Goal: Task Accomplishment & Management: Manage account settings

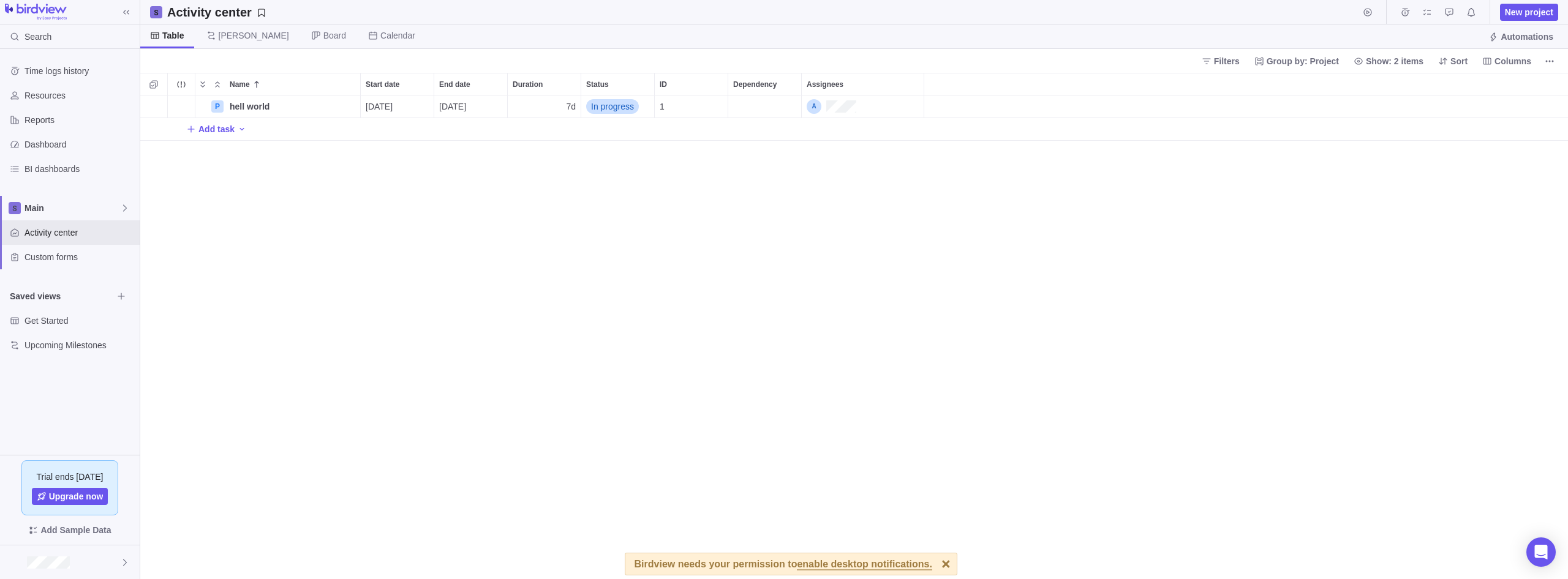
scroll to position [483, 1427]
click at [616, 215] on div "P hell world Details [DATE] [DATE] 7d In progress 1 Add task" at bounding box center [853, 337] width 1427 height 483
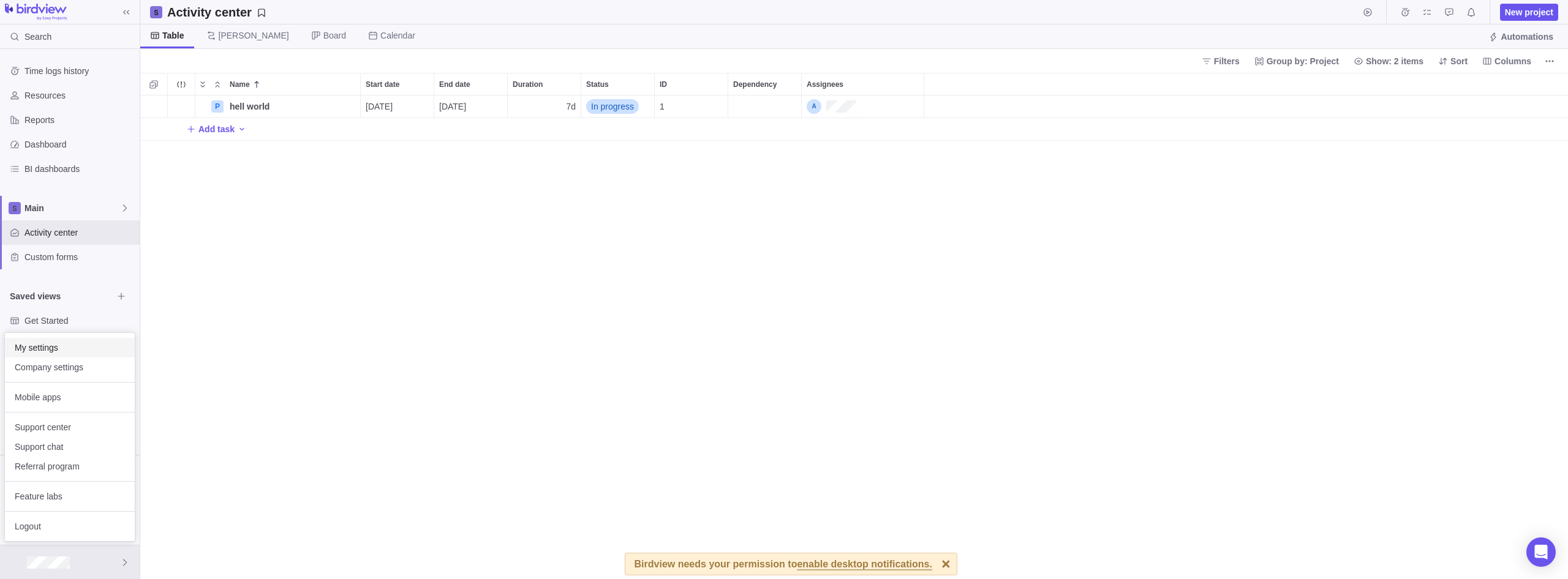
click at [49, 344] on span "My settings" at bounding box center [70, 348] width 110 height 12
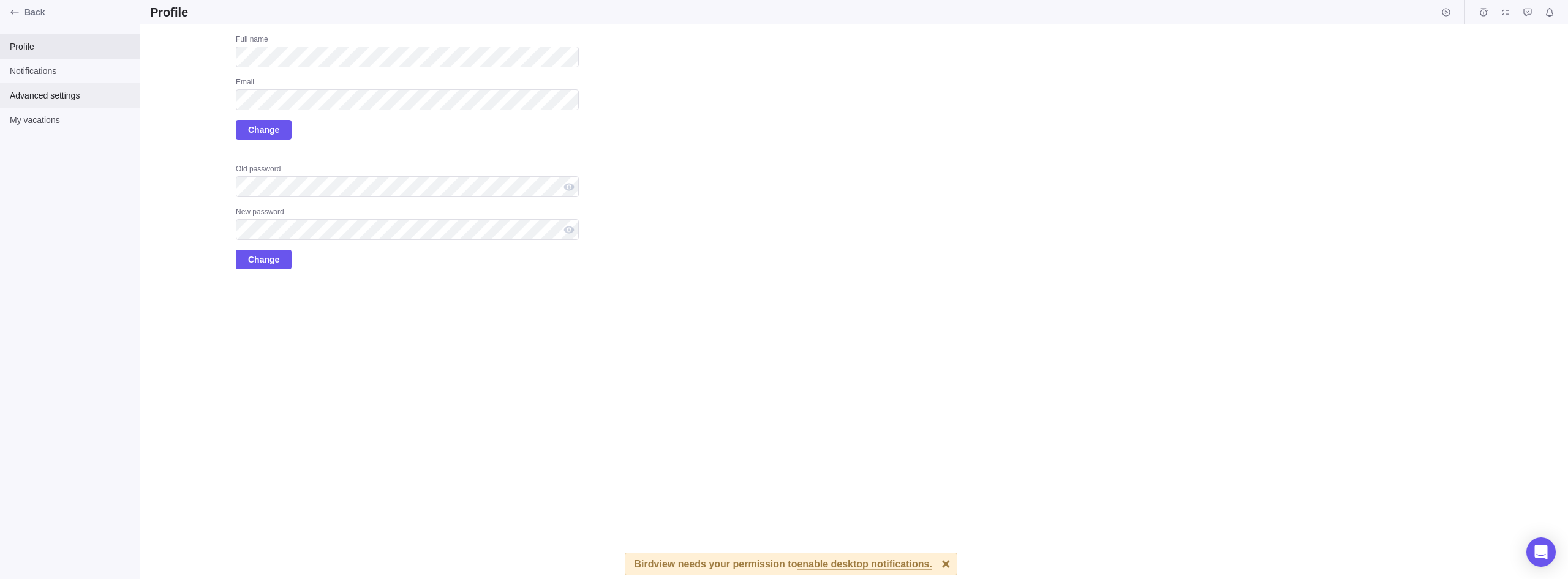
click at [57, 96] on span "Advanced settings" at bounding box center [70, 95] width 120 height 12
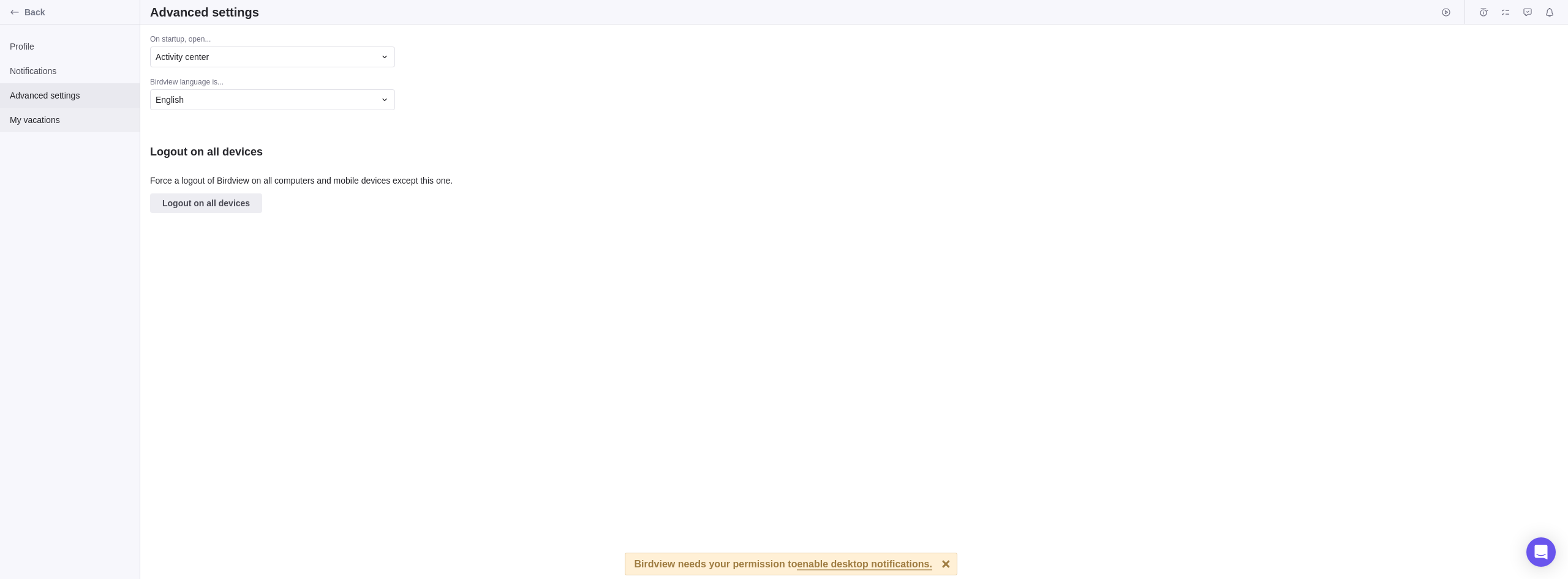
click at [55, 114] on span "My vacations" at bounding box center [70, 119] width 120 height 12
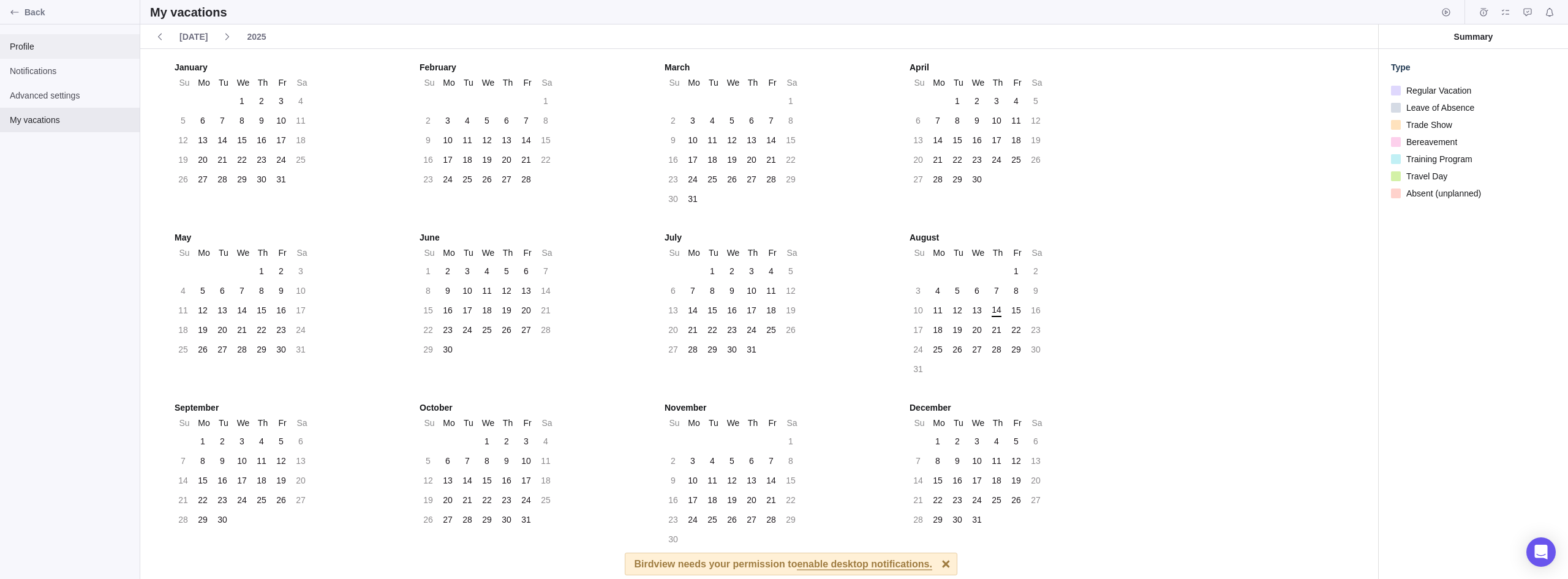
click at [64, 49] on span "Profile" at bounding box center [70, 46] width 120 height 12
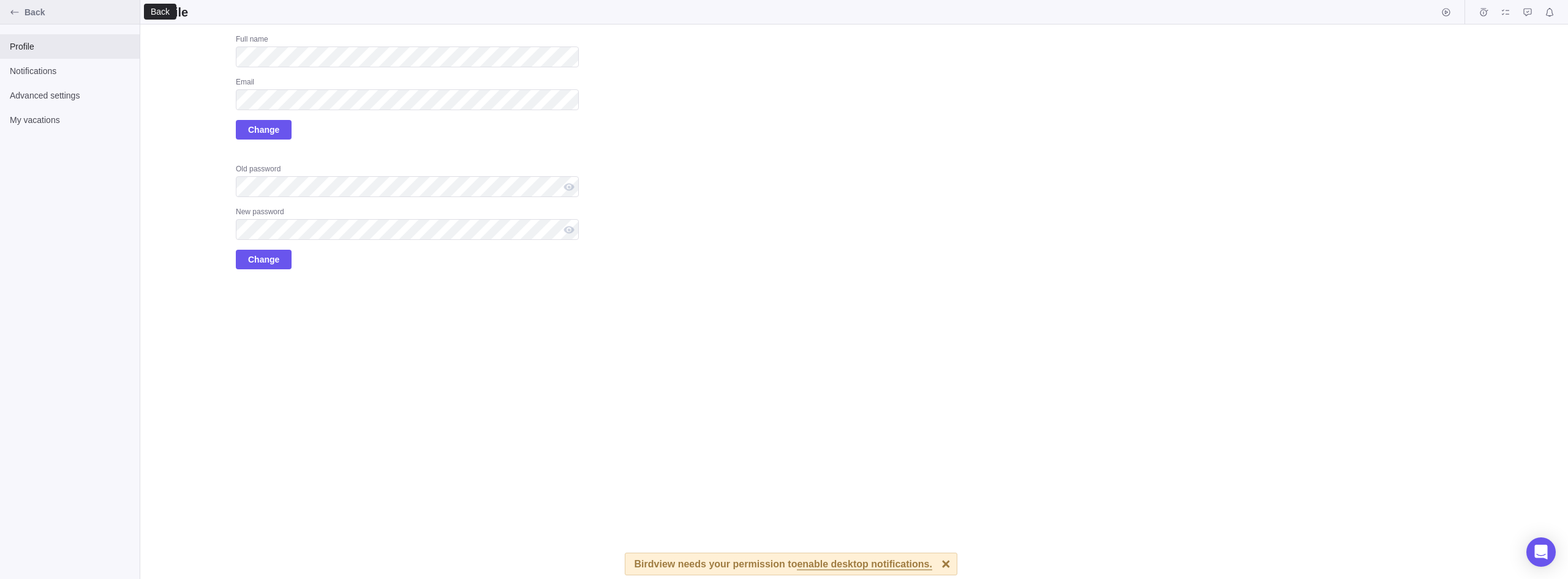
click at [18, 13] on icon "Back" at bounding box center [15, 12] width 10 height 10
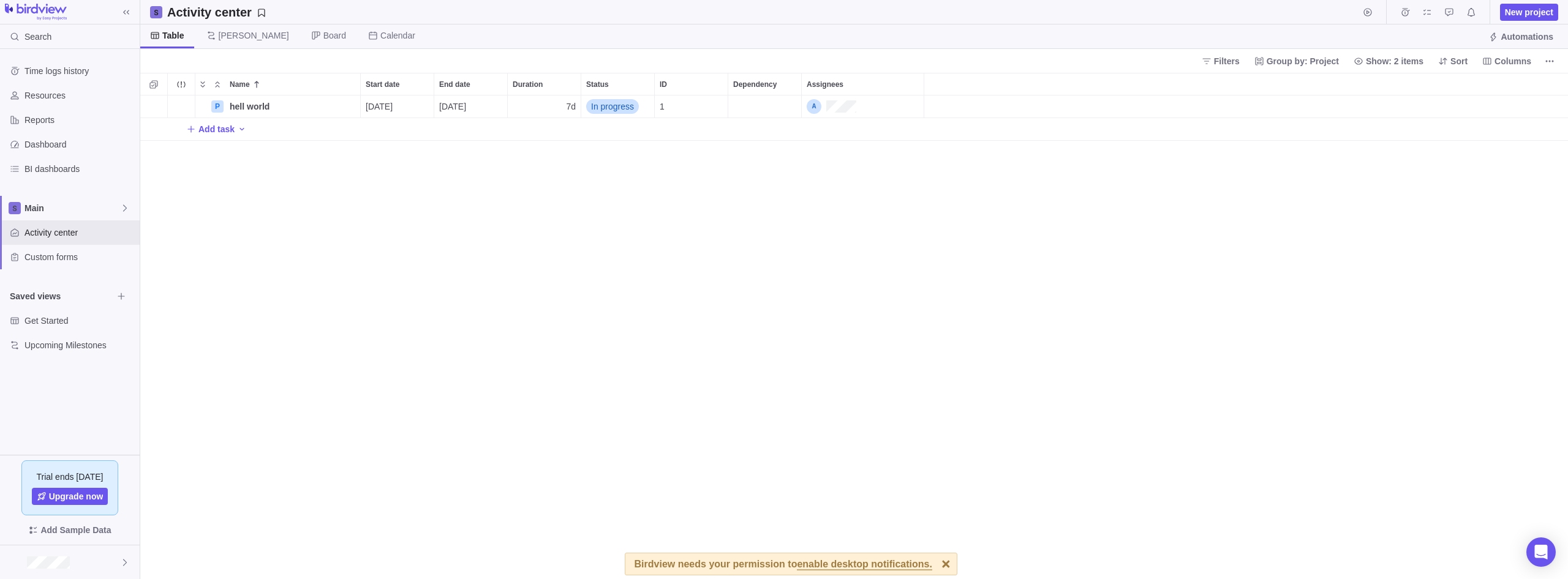
scroll to position [483, 1427]
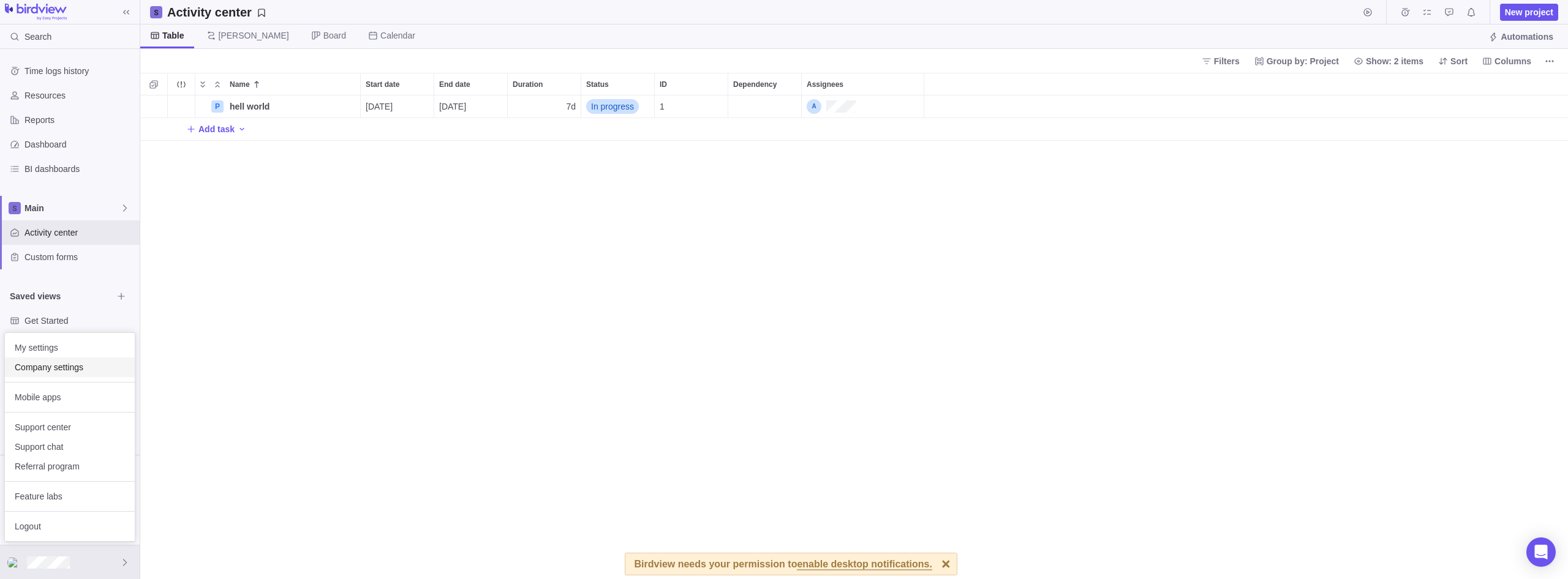
click at [62, 373] on span "Company settings" at bounding box center [70, 367] width 110 height 12
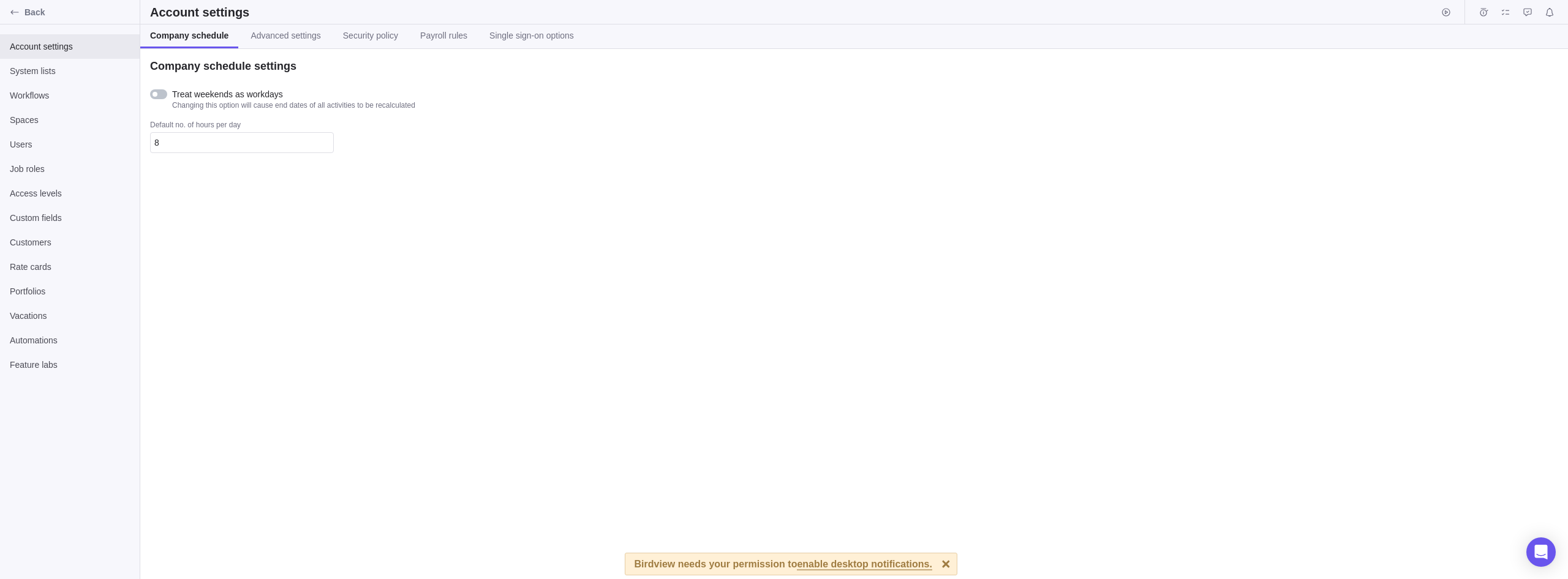
click at [282, 208] on div "Company schedule settings Treat weekends as workdays Changing this option will …" at bounding box center [853, 314] width 1427 height 530
click at [164, 93] on div at bounding box center [158, 94] width 17 height 10
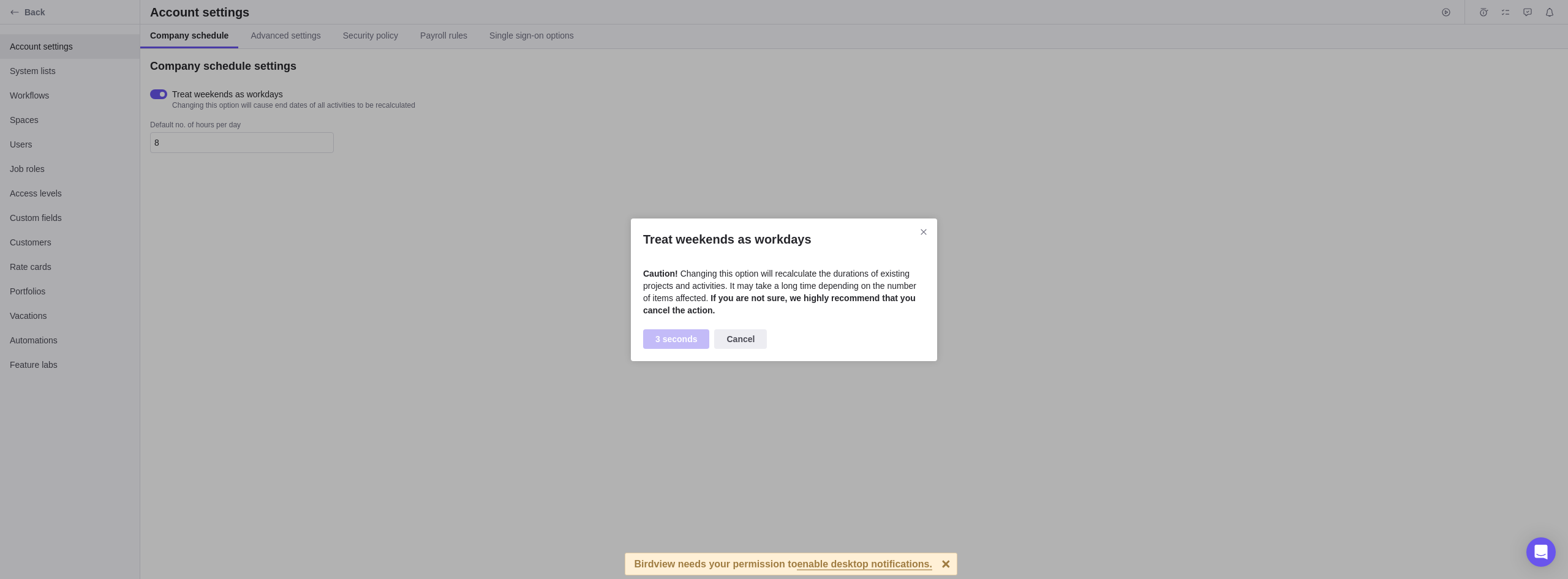
click at [520, 333] on div "Treat weekends as workdays Caution! Changing this option will recalculate the d…" at bounding box center [784, 290] width 1568 height 579
click at [663, 330] on span "Apply" at bounding box center [667, 339] width 48 height 20
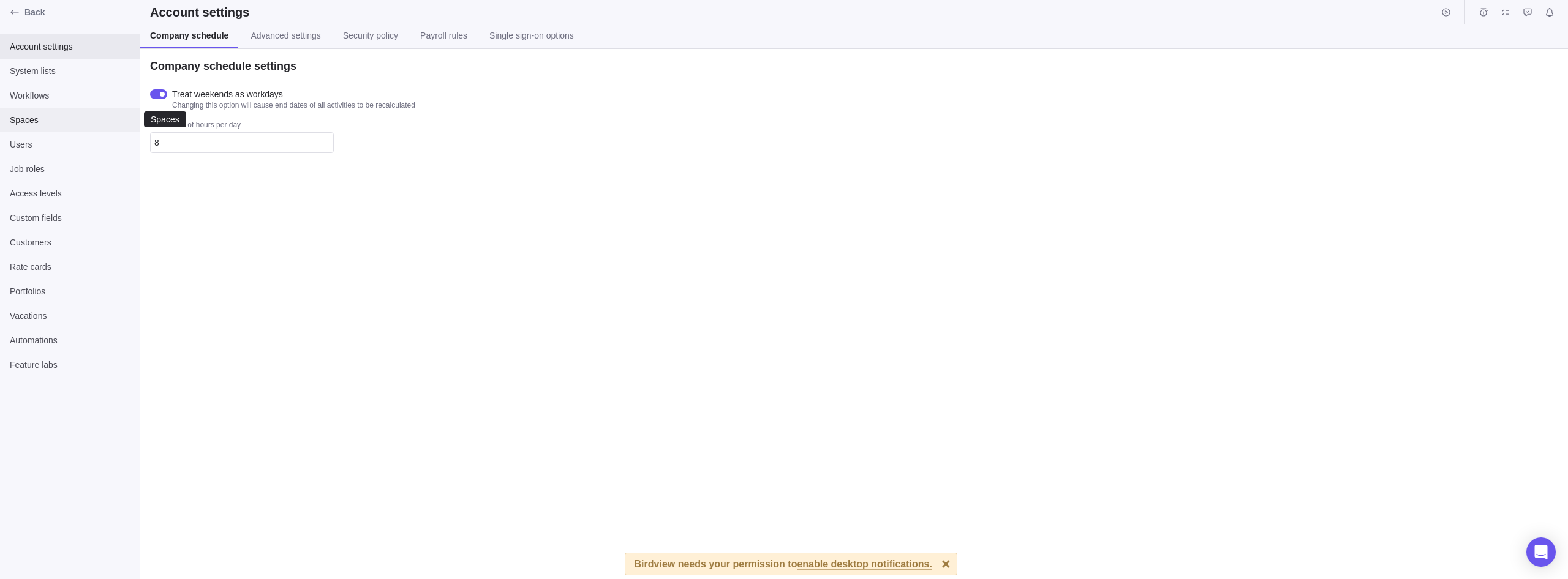
click at [52, 121] on span "Spaces" at bounding box center [70, 119] width 120 height 12
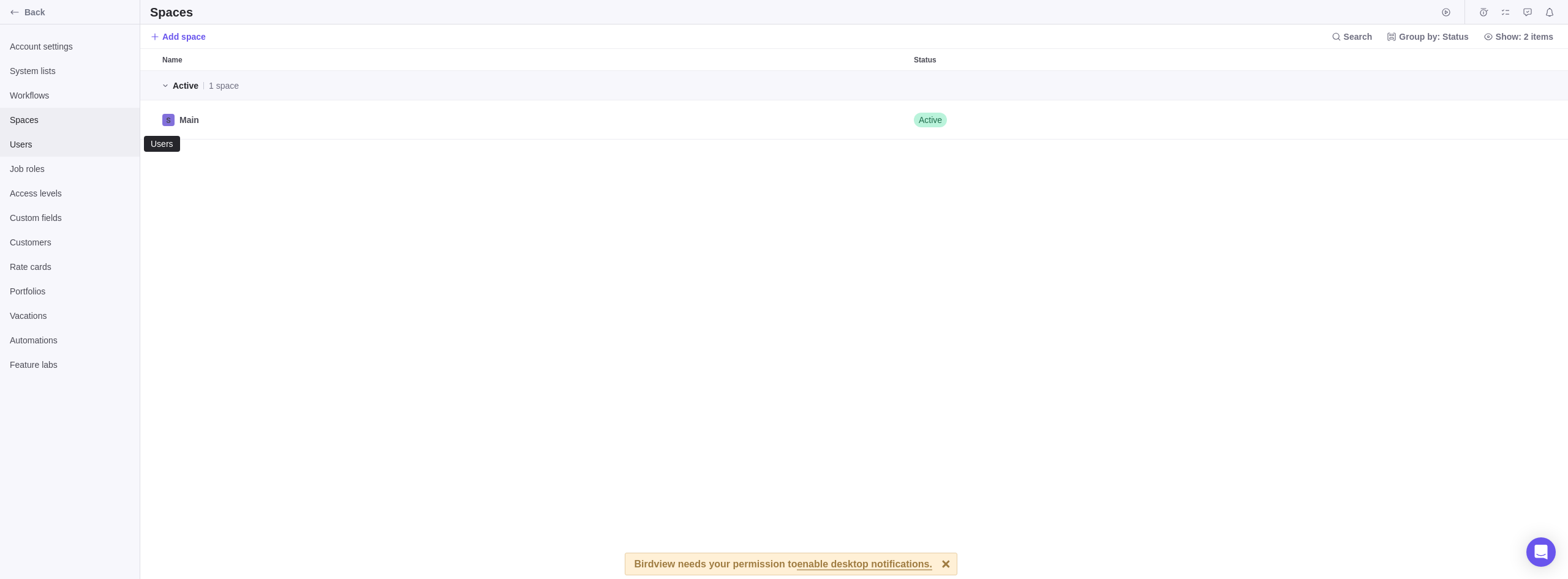
scroll to position [508, 1427]
click at [224, 179] on div "Active 1 space Main Active" at bounding box center [853, 325] width 1427 height 508
click at [38, 145] on span "Users" at bounding box center [70, 144] width 120 height 12
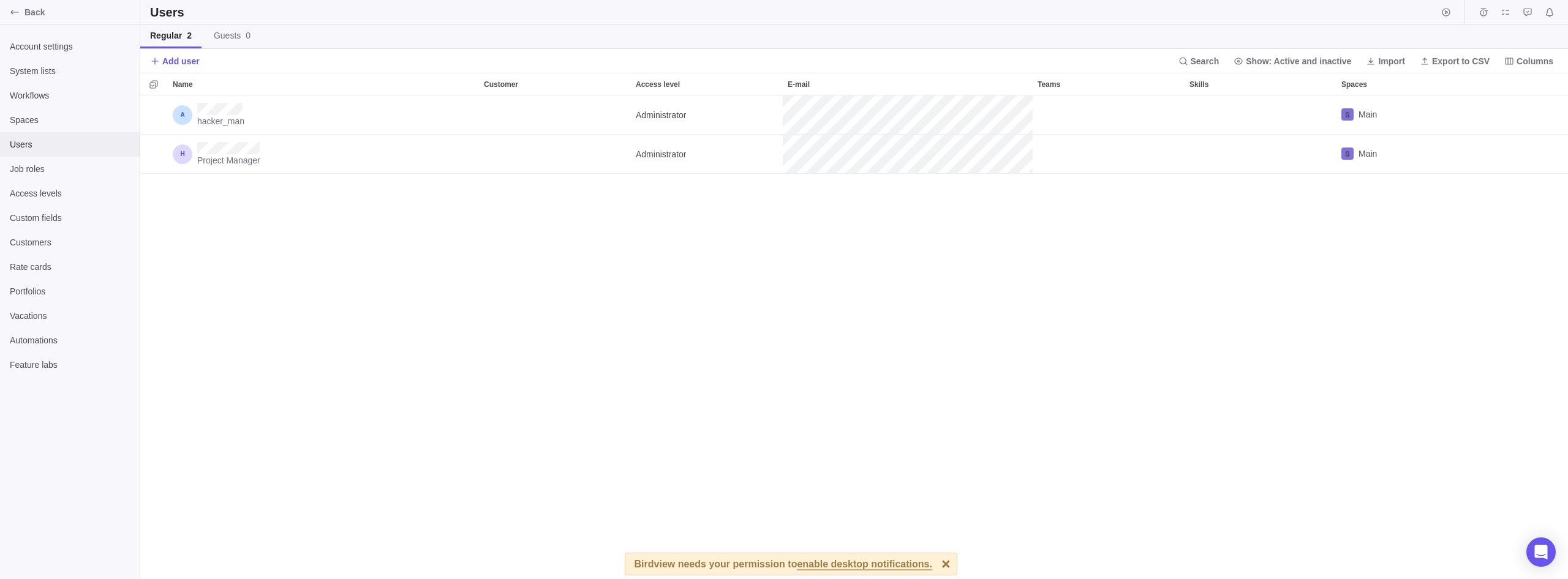
scroll to position [483, 1427]
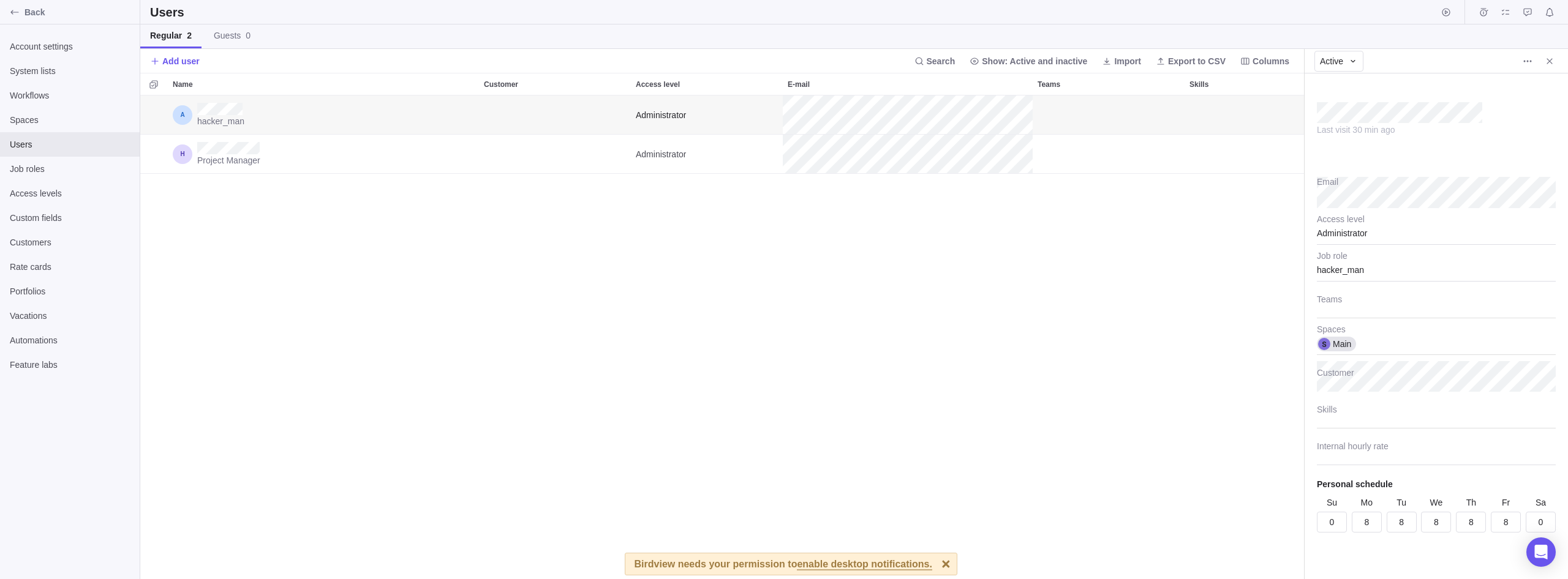
scroll to position [483, 1163]
click at [1414, 234] on div "Administrator" at bounding box center [1436, 229] width 239 height 30
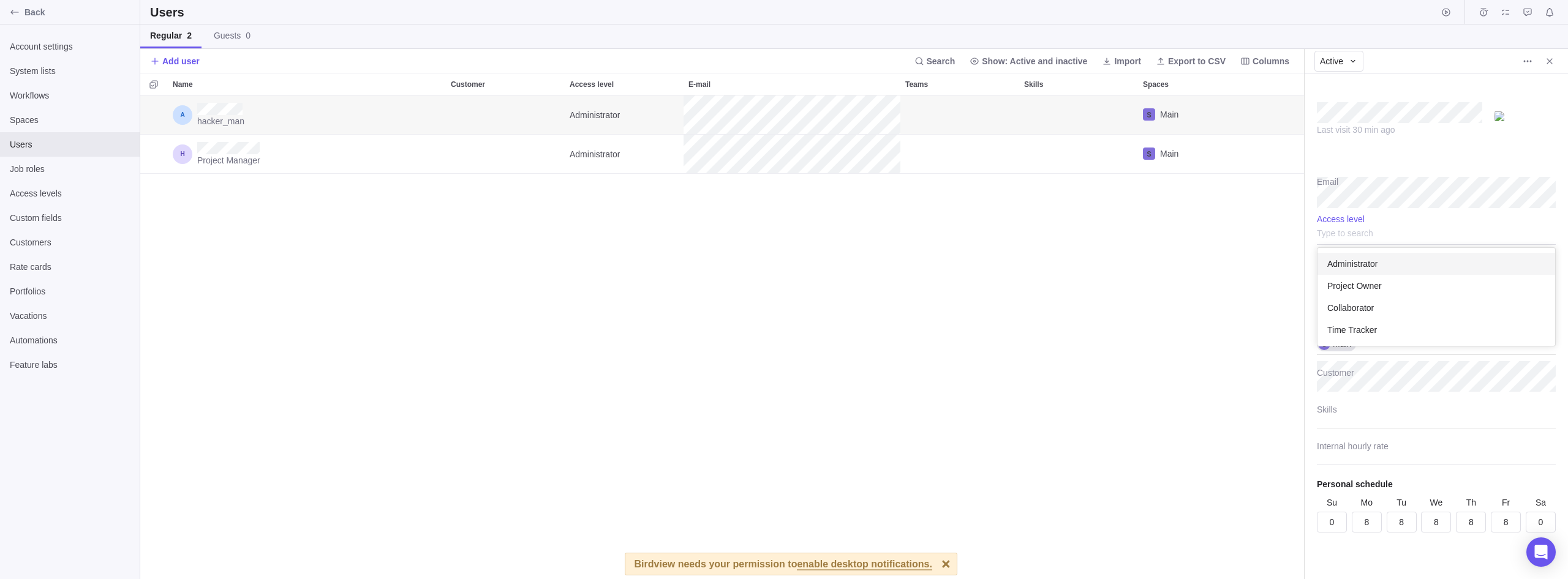
scroll to position [98, 237]
click at [1197, 433] on body "Back Account settings System lists Workflows Spaces Users Job roles Access leve…" at bounding box center [784, 290] width 1568 height 579
type textarea "x"
click at [935, 563] on div at bounding box center [946, 564] width 21 height 21
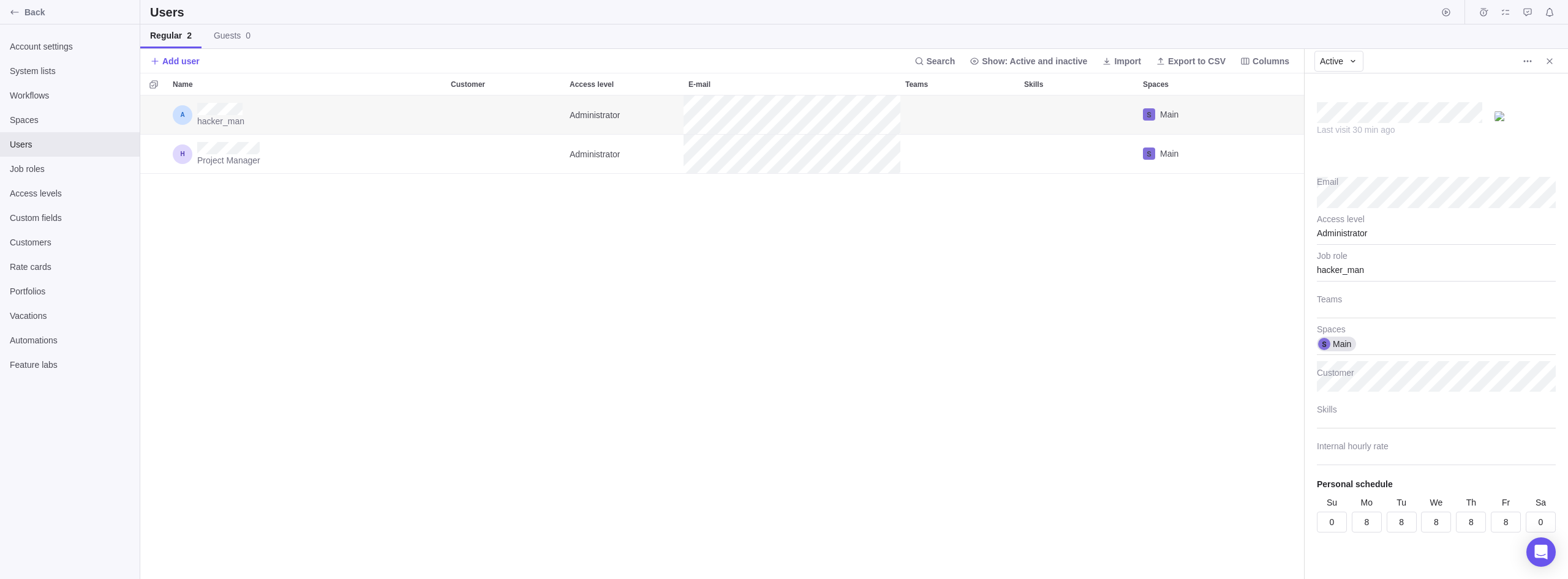
click at [1049, 391] on div "hacker_man Administrator Main Project Manager Administrator Main" at bounding box center [721, 337] width 1163 height 483
click at [4, 13] on div "Back" at bounding box center [70, 12] width 140 height 25
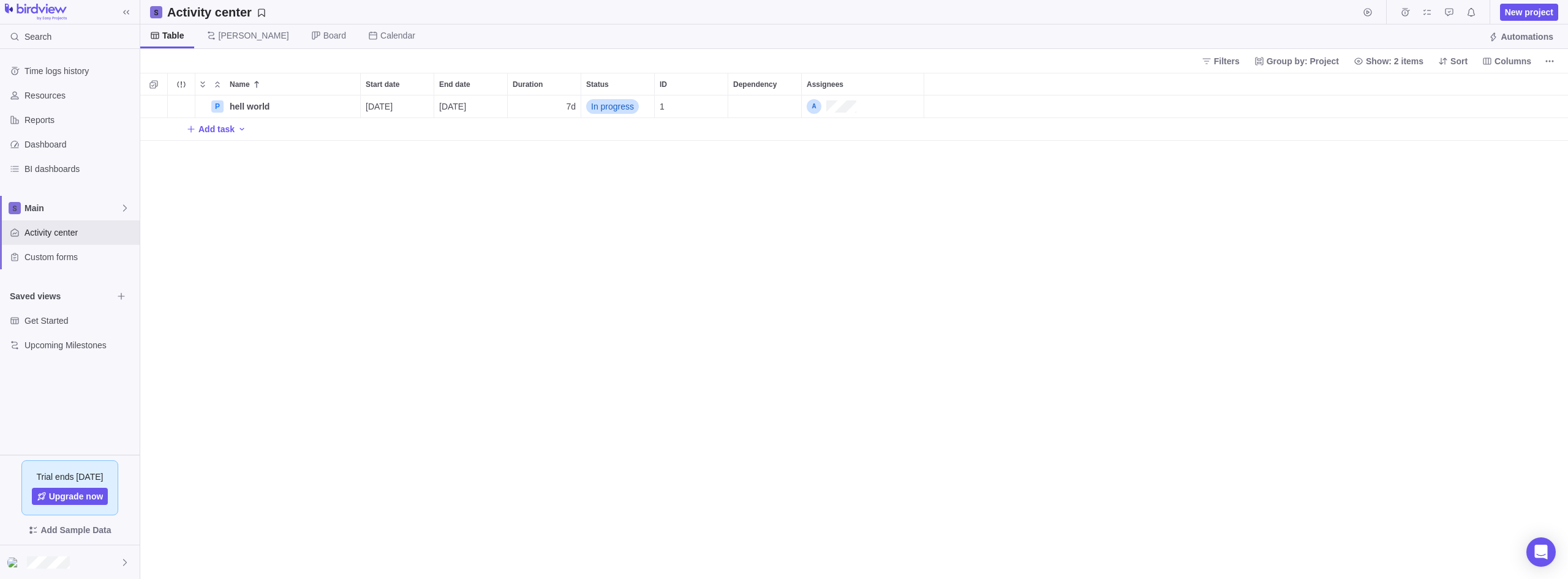
scroll to position [483, 1427]
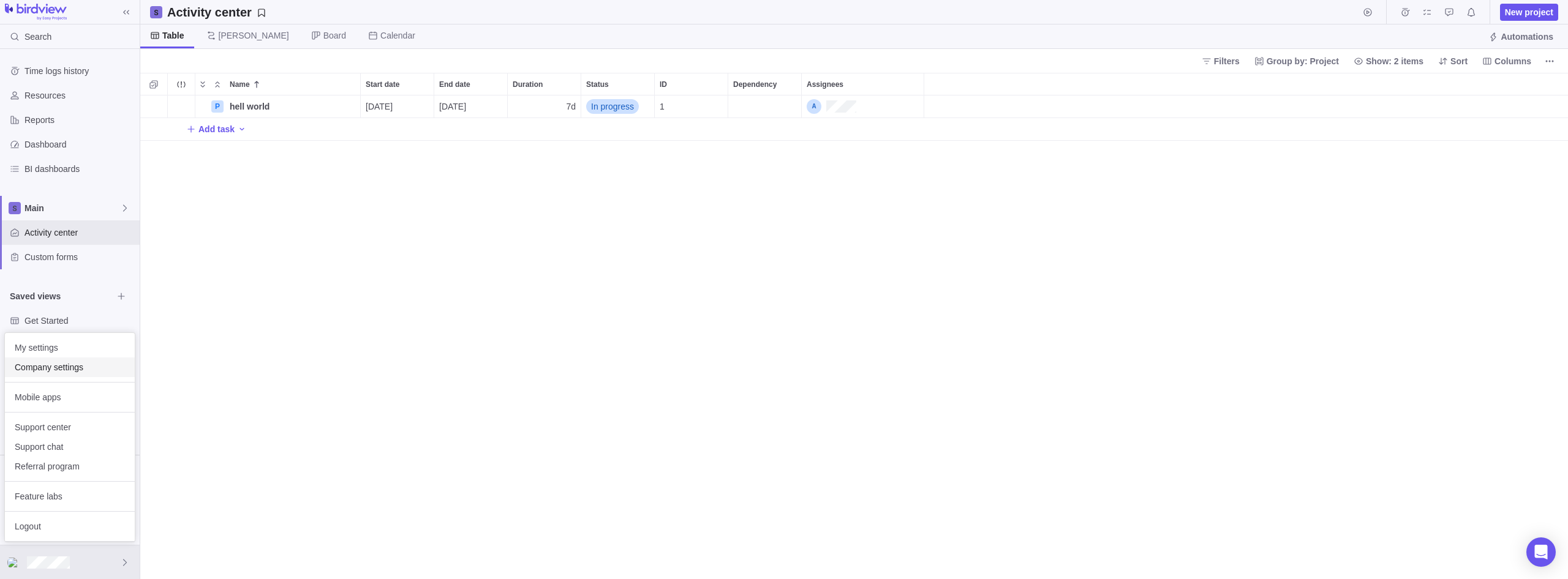
click at [41, 370] on span "Company settings" at bounding box center [70, 367] width 110 height 12
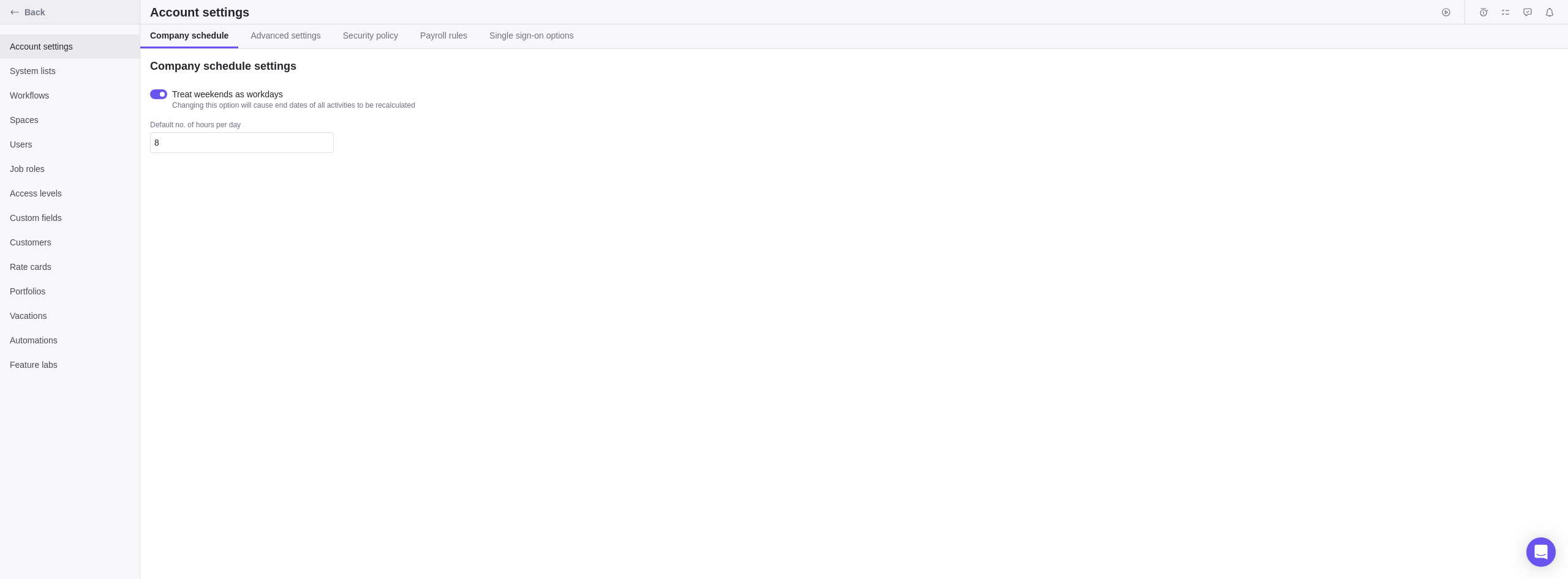
click at [9, 18] on div "Back" at bounding box center [15, 12] width 20 height 20
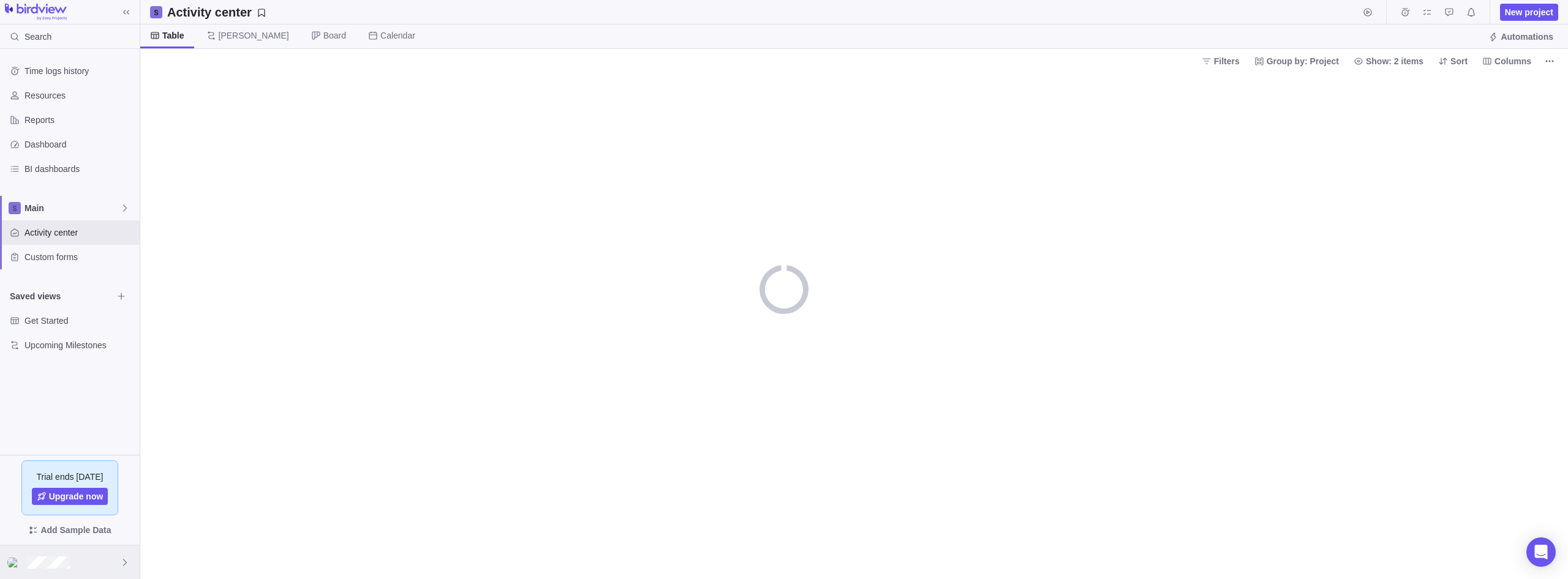
click at [20, 575] on div at bounding box center [70, 562] width 140 height 34
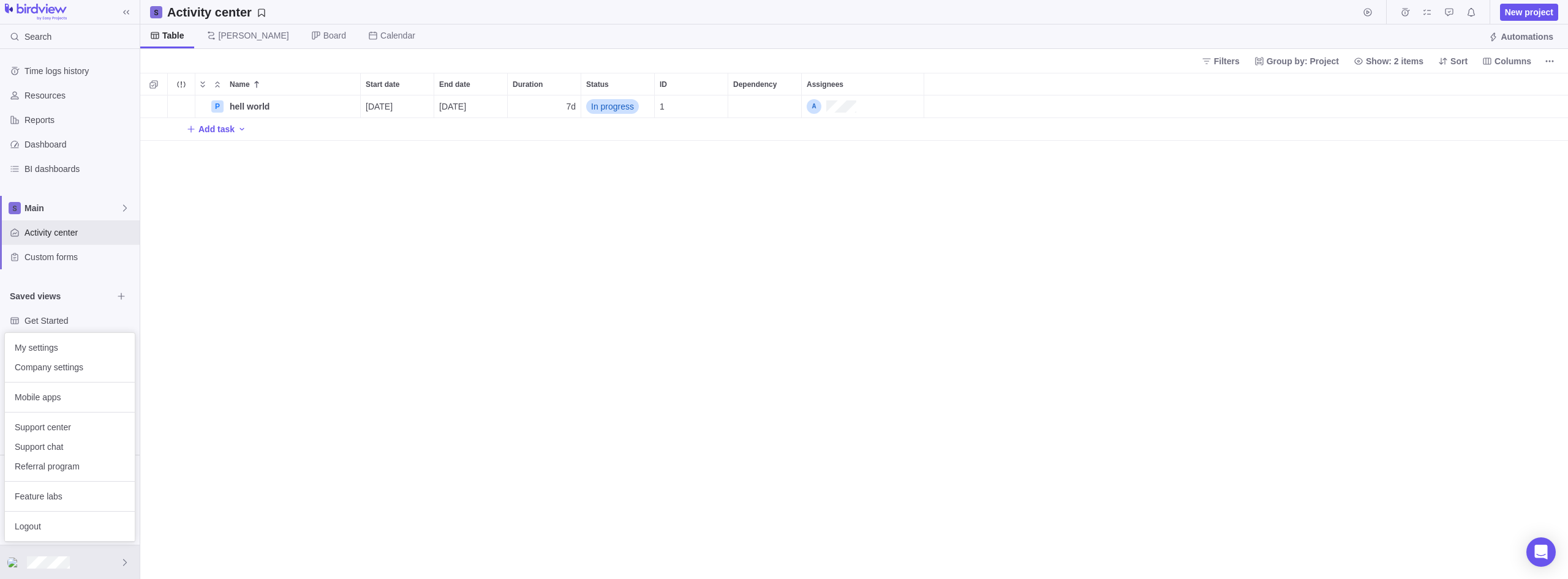
scroll to position [483, 1427]
click at [526, 354] on body "Search Time logs history Resources Reports Dashboard BI dashboards Main Activit…" at bounding box center [784, 290] width 1568 height 579
